Goal: Complete application form: Complete application form

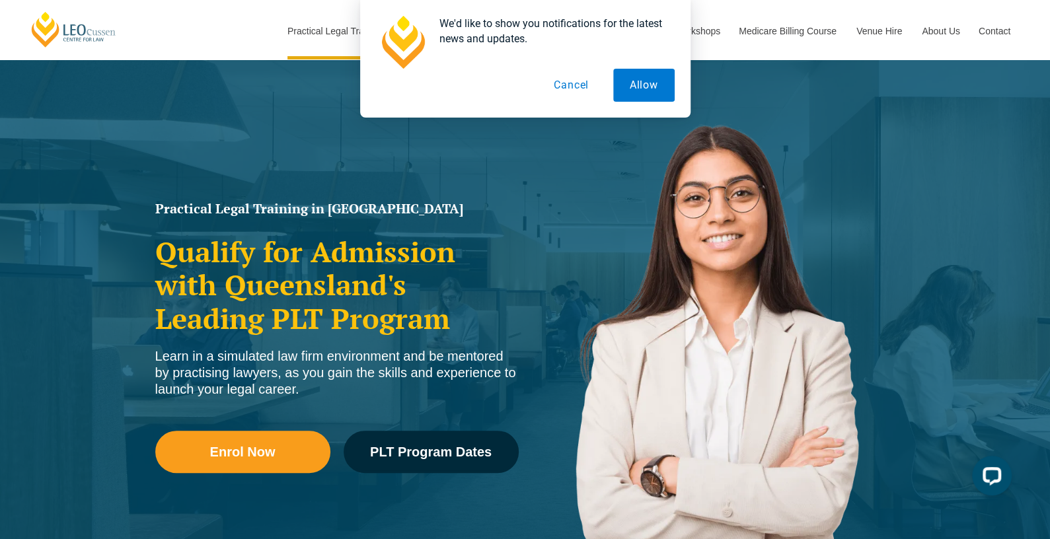
click at [570, 84] on button "Cancel" at bounding box center [571, 85] width 68 height 33
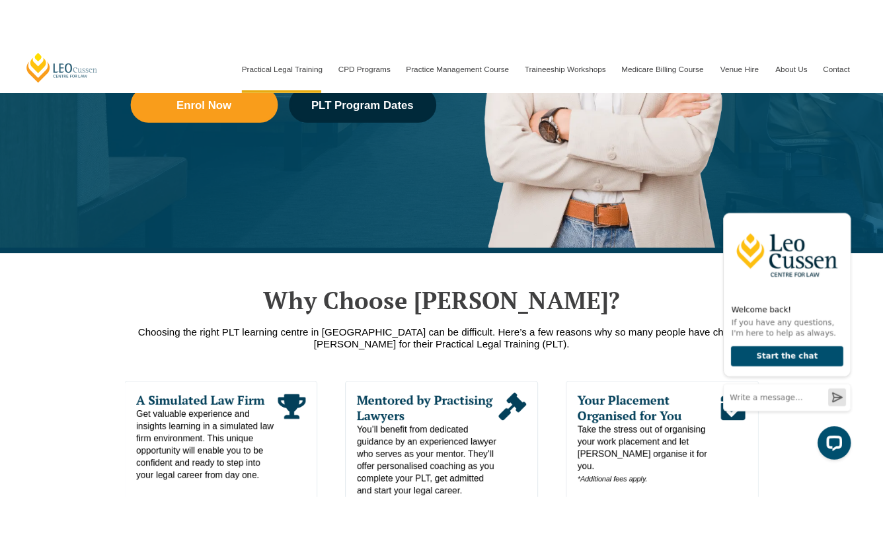
scroll to position [397, 0]
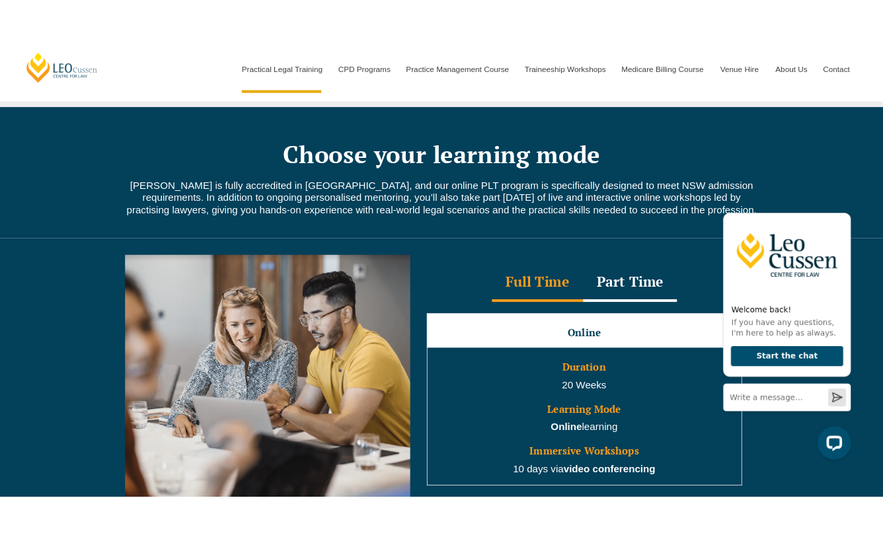
scroll to position [1101, 0]
